Goal: Task Accomplishment & Management: Manage account settings

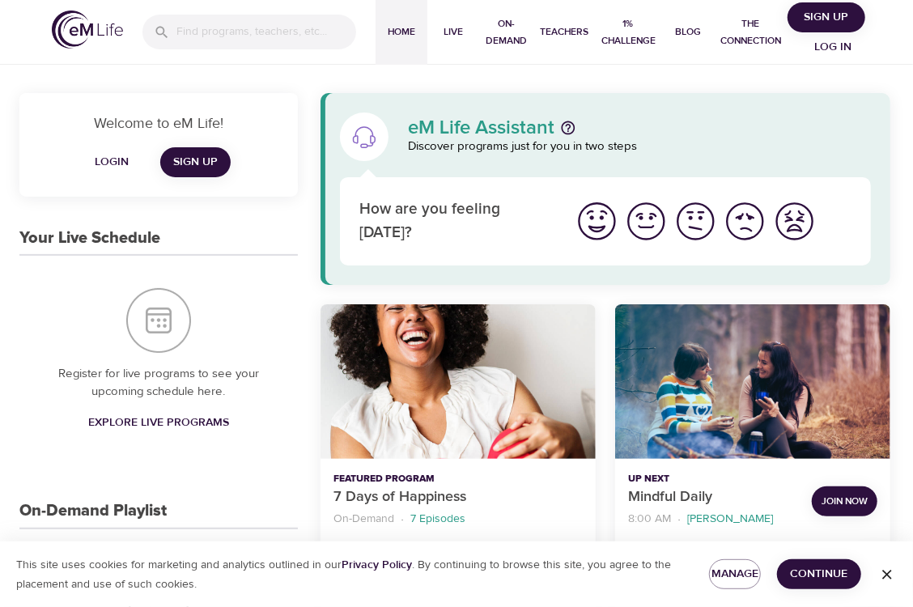
click at [104, 159] on span "Login" at bounding box center [111, 162] width 39 height 20
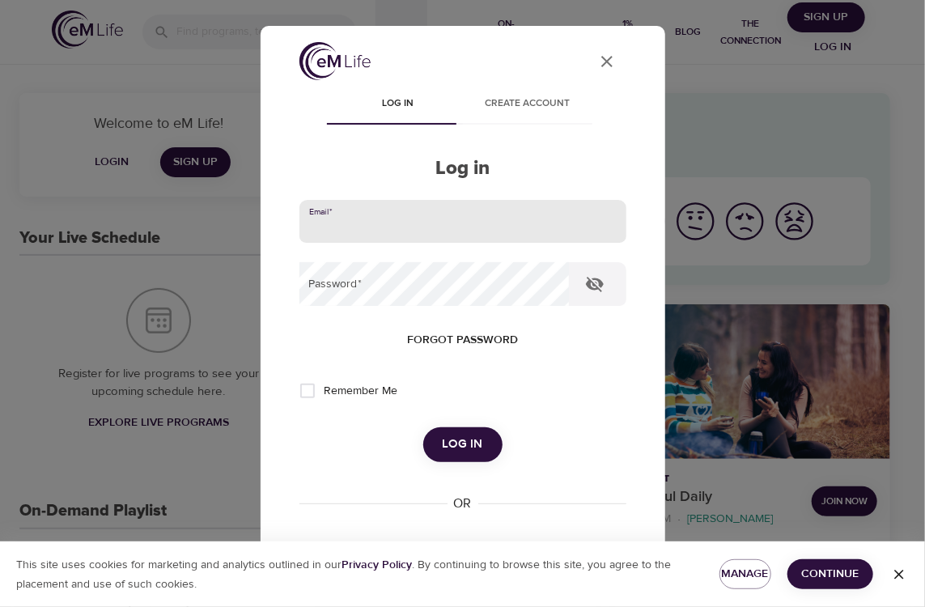
click at [379, 228] on input "email" at bounding box center [462, 222] width 327 height 44
type input "[PERSON_NAME][EMAIL_ADDRESS][DOMAIN_NAME]"
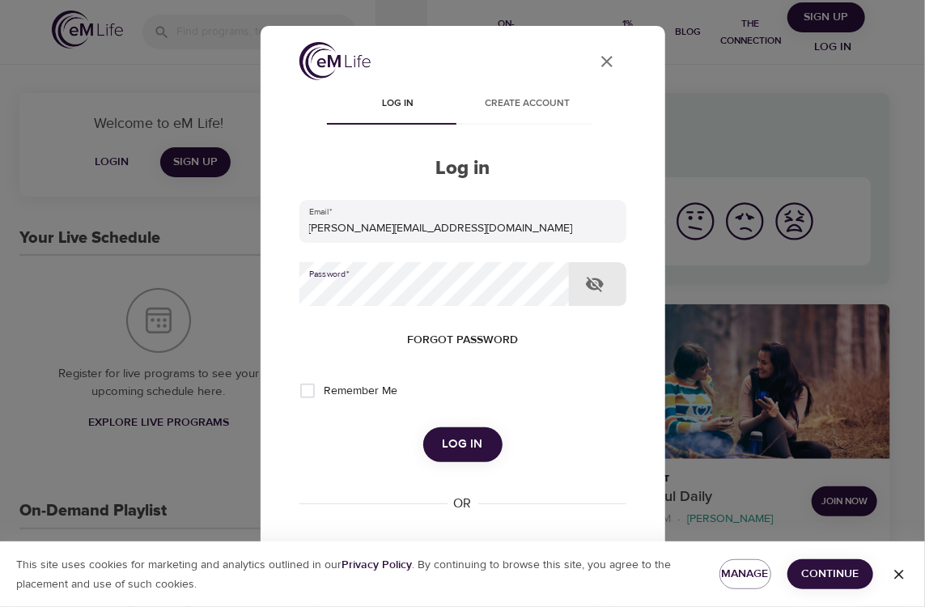
click at [312, 393] on input "Remember Me" at bounding box center [308, 391] width 34 height 34
checkbox input "true"
click at [450, 450] on span "Log in" at bounding box center [463, 444] width 40 height 21
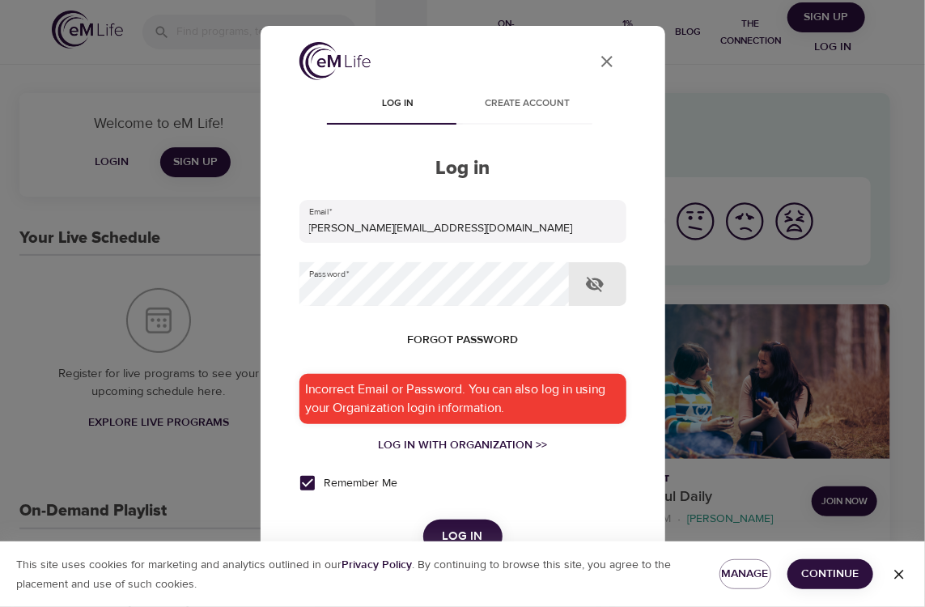
click at [604, 282] on icon "button" at bounding box center [594, 283] width 19 height 19
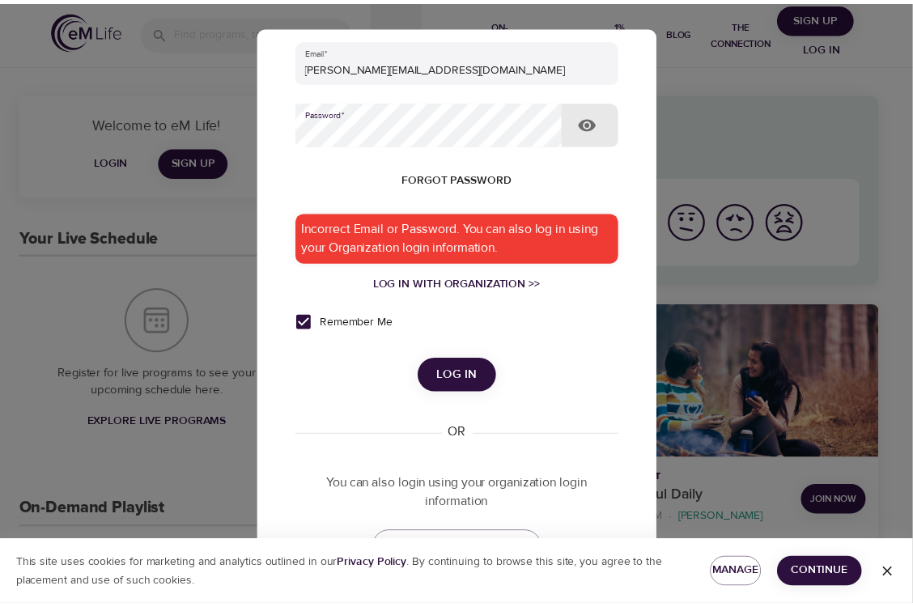
scroll to position [162, 0]
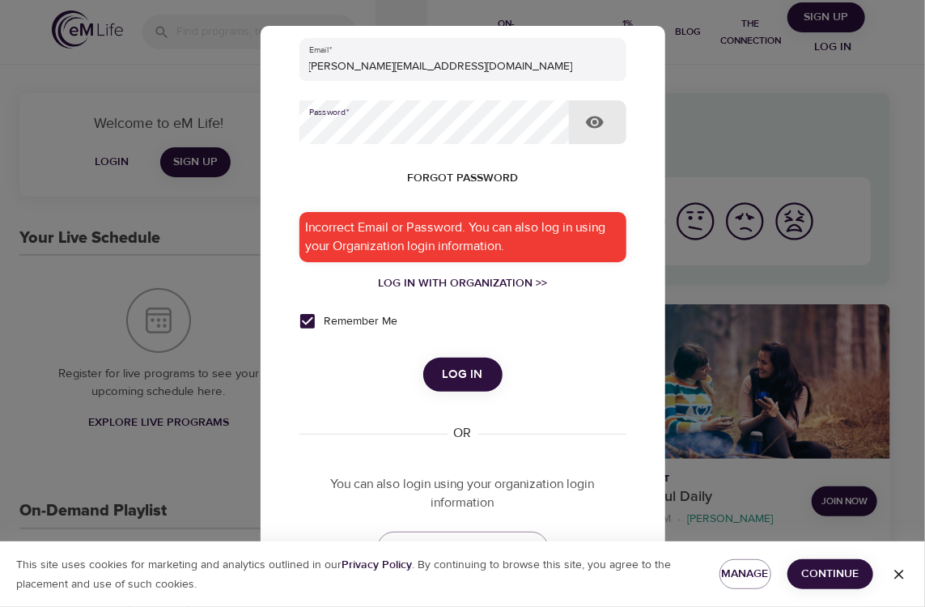
click at [467, 376] on span "Log in" at bounding box center [463, 374] width 40 height 21
click at [465, 380] on span "Log in" at bounding box center [463, 374] width 40 height 21
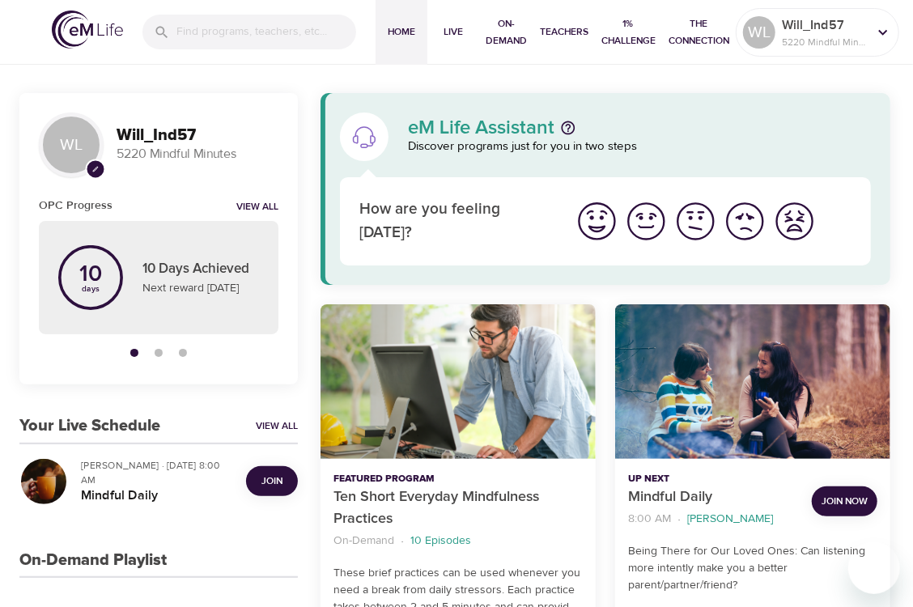
click at [271, 482] on span "Join" at bounding box center [271, 481] width 21 height 17
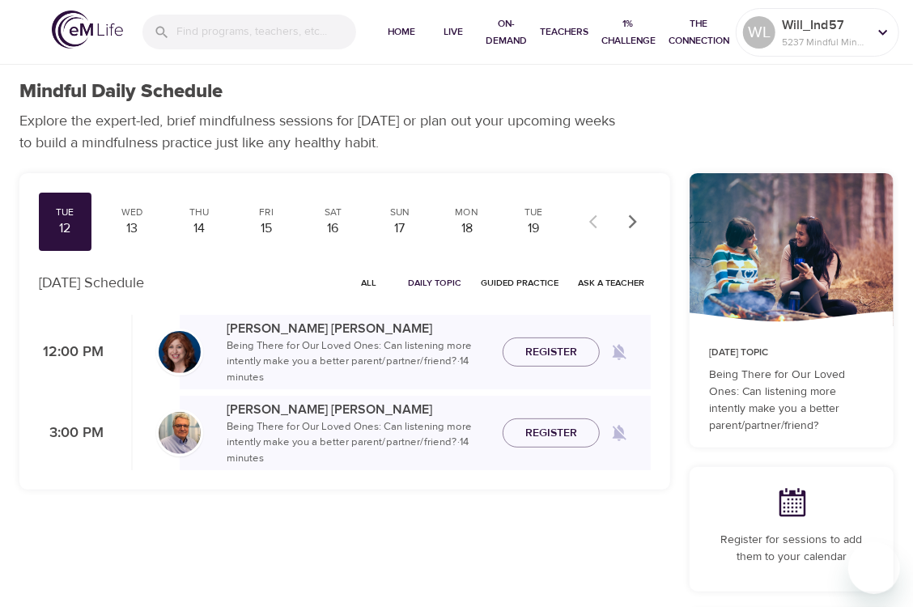
click at [289, 552] on div "Tue 12 Wed 13 Thu 14 Fri 15 Sat 16 Sun 17 Mon 18 Tue 19 Wed 20 Thu 21 Fri 22 Sa…" at bounding box center [345, 613] width 670 height 900
